Goal: Communication & Community: Answer question/provide support

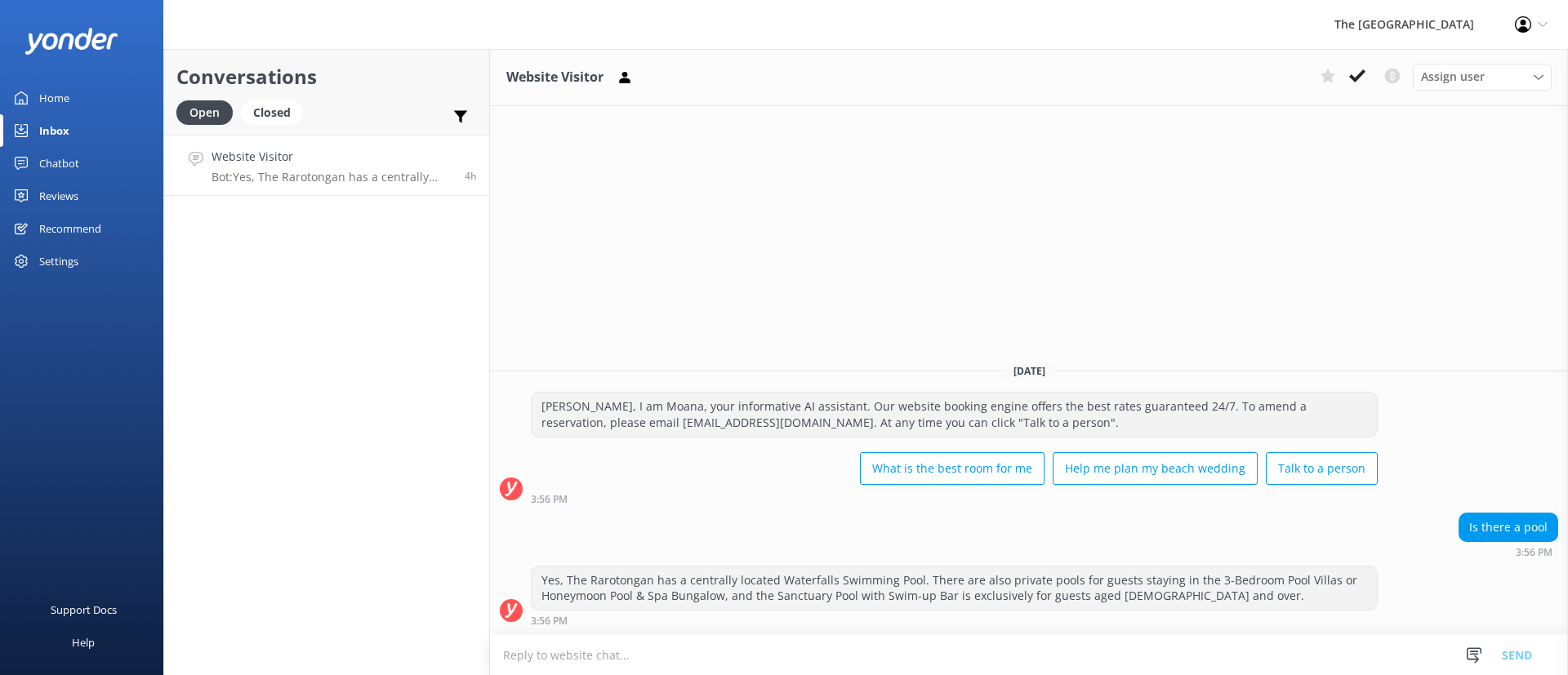
click at [451, 312] on div "Conversations Open Closed Important Converted Assigned to me Unassigned Website…" at bounding box center [326, 363] width 326 height 626
click at [471, 266] on div "Conversations Open Closed Important Converted Assigned to me Unassigned Website…" at bounding box center [326, 363] width 326 height 626
click at [392, 145] on link "Website Visitor Bot: Yes, The Rarotongan has a centrally located Waterfalls Swi…" at bounding box center [326, 165] width 325 height 61
click at [418, 179] on p "Bot: Yes, The Rarotongan has a centrally located Waterfalls Swimming Pool. Ther…" at bounding box center [331, 178] width 241 height 15
click at [1367, 69] on button at bounding box center [1358, 76] width 30 height 25
